Goal: Task Accomplishment & Management: Use online tool/utility

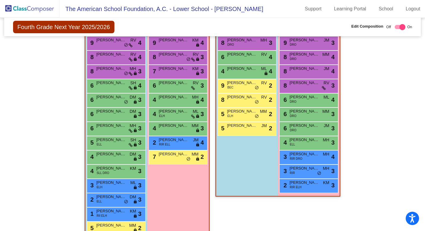
scroll to position [674, 0]
click at [119, 200] on div "2 [PERSON_NAME] [PERSON_NAME] lock do_not_disturb_alt 3" at bounding box center [115, 199] width 57 height 12
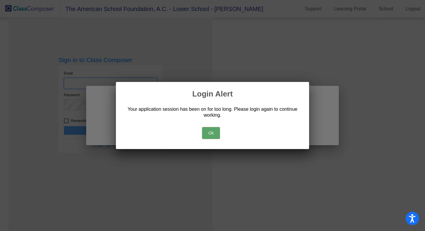
type input "[EMAIL_ADDRESS][DOMAIN_NAME]"
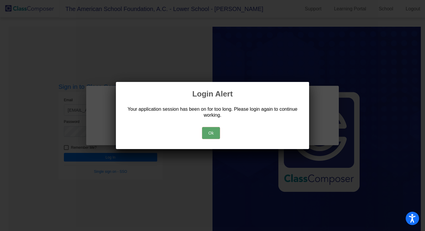
click at [208, 132] on button "Ok" at bounding box center [211, 133] width 18 height 12
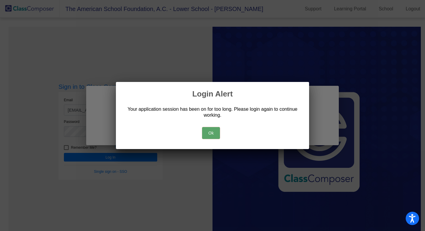
click at [208, 133] on button "Ok" at bounding box center [211, 133] width 18 height 12
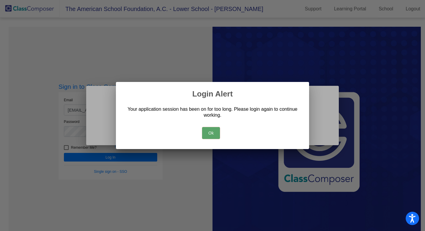
click at [214, 132] on button "Ok" at bounding box center [211, 133] width 18 height 12
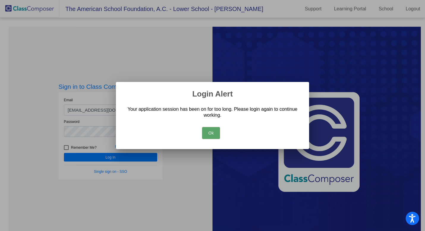
click at [207, 134] on button "Ok" at bounding box center [211, 133] width 18 height 12
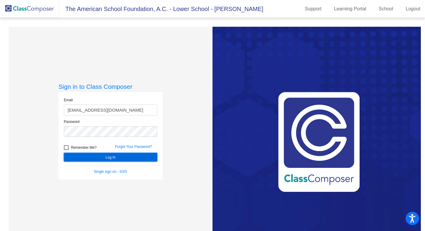
click at [126, 155] on button "Log In" at bounding box center [110, 157] width 93 height 9
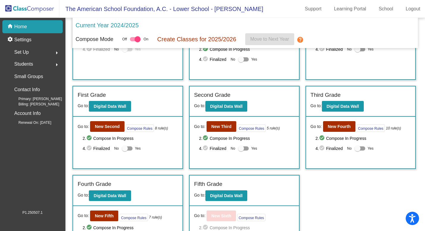
scroll to position [93, 0]
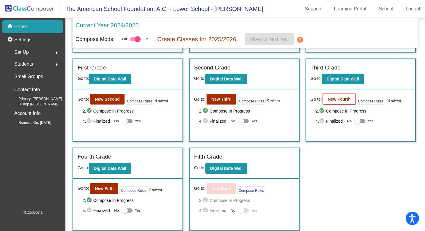
click at [332, 97] on b "New Fourth" at bounding box center [339, 99] width 23 height 5
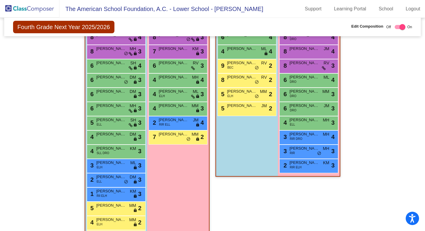
scroll to position [696, 0]
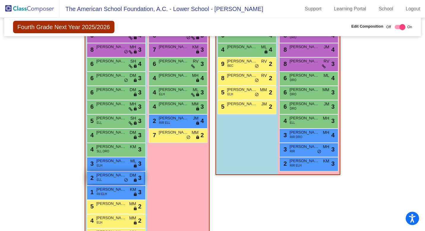
click at [114, 179] on div "2 [PERSON_NAME] [PERSON_NAME] lock do_not_disturb_alt 3" at bounding box center [115, 178] width 57 height 12
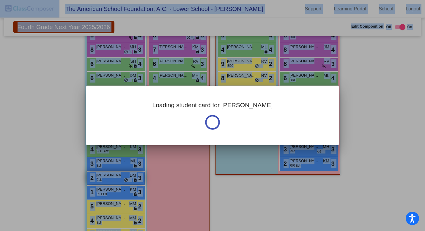
click at [114, 179] on div at bounding box center [212, 115] width 425 height 231
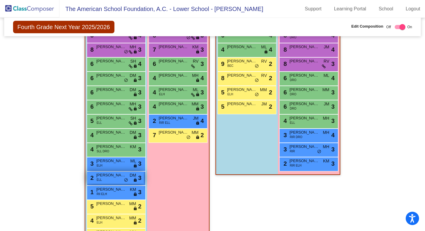
click at [114, 179] on div "2 [PERSON_NAME] [PERSON_NAME] lock do_not_disturb_alt 3" at bounding box center [115, 178] width 57 height 12
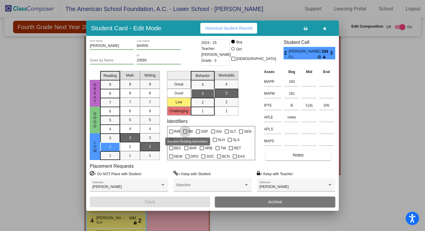
click at [184, 131] on div at bounding box center [185, 131] width 4 height 4
click at [185, 134] on input "RII" at bounding box center [185, 134] width 0 height 0
checkbox input "true"
